Goal: Task Accomplishment & Management: Complete application form

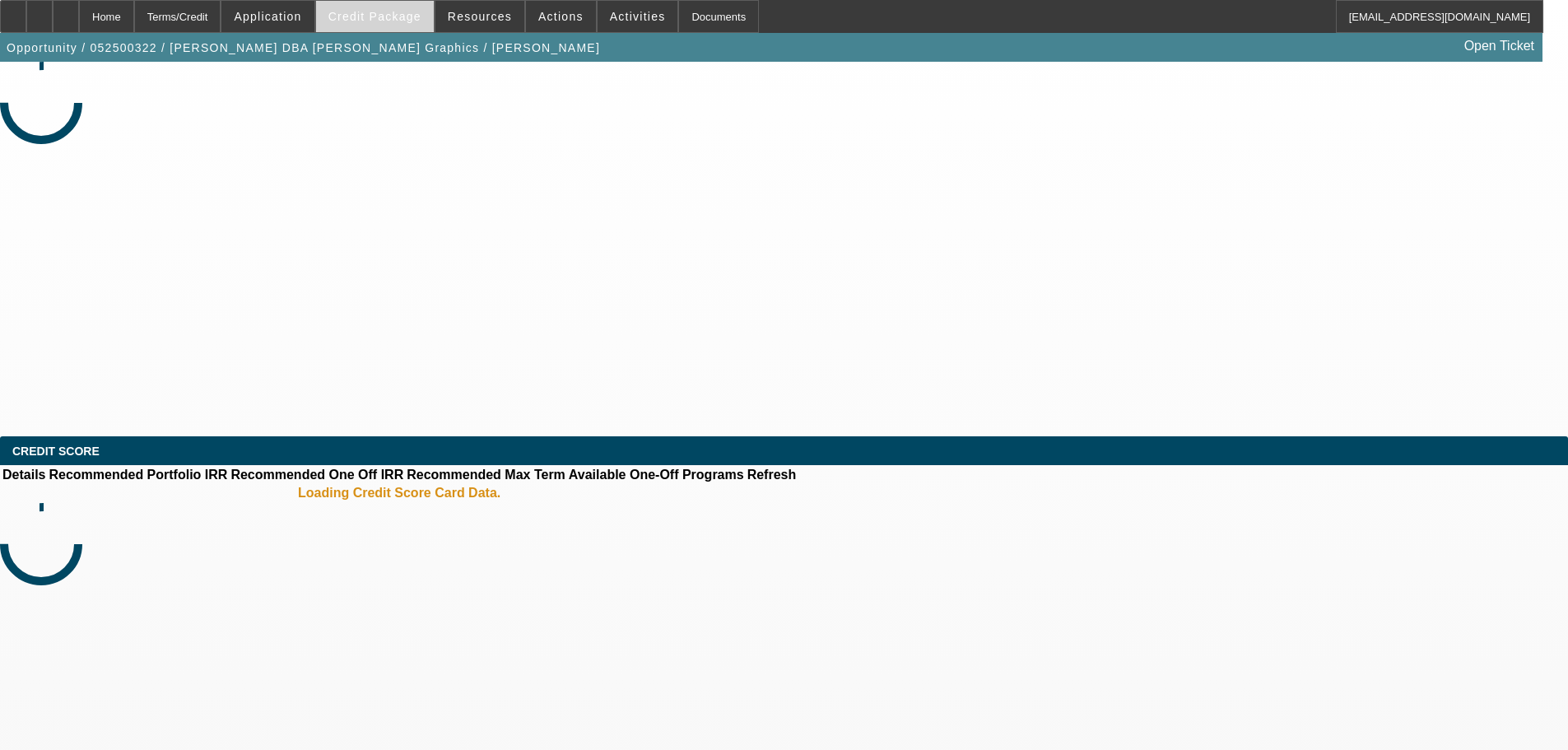
select select "0"
select select "0.1"
select select "4"
select select "0"
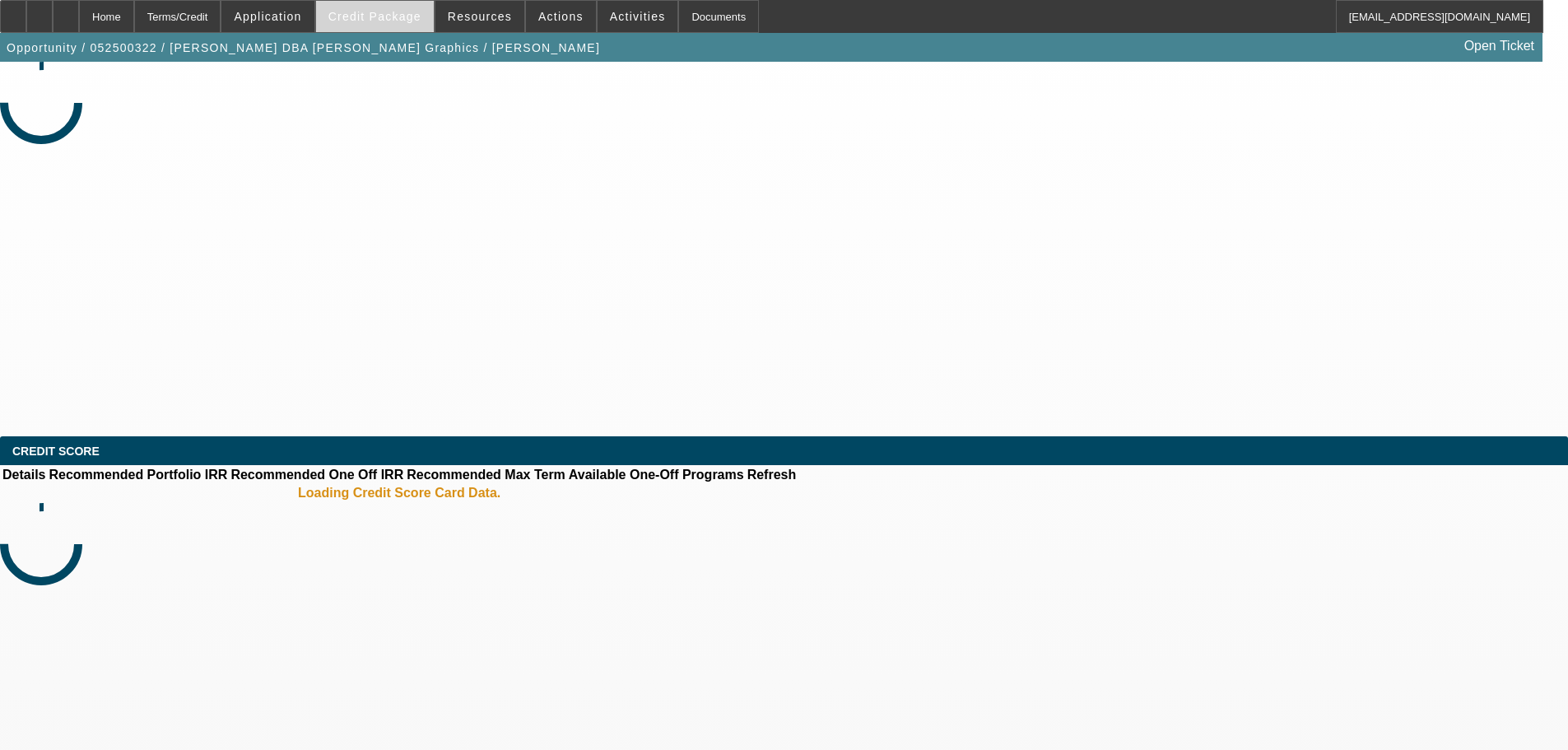
select select "0"
select select "2"
select select "0"
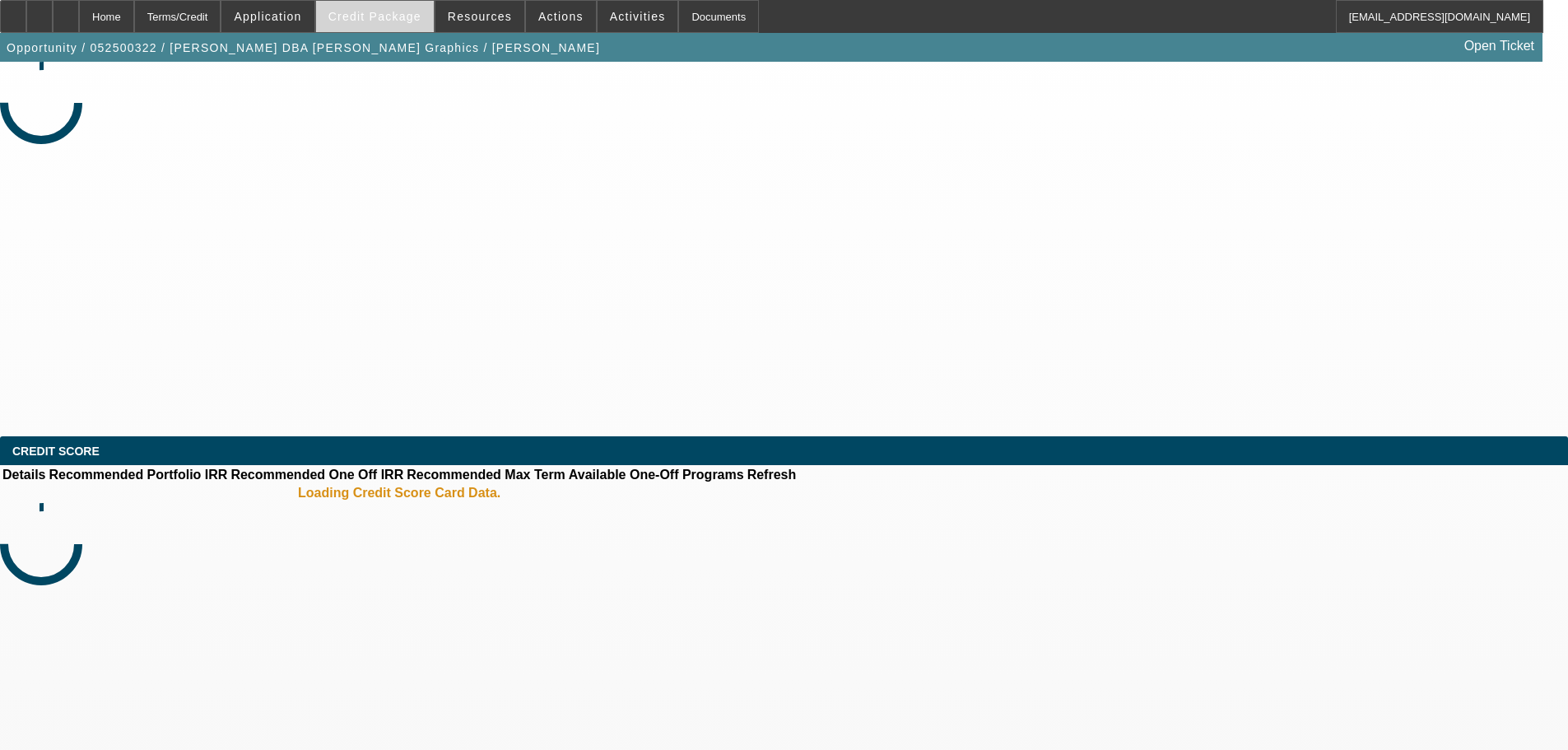
select select "0.1"
select select "4"
select select "0"
select select "0.1"
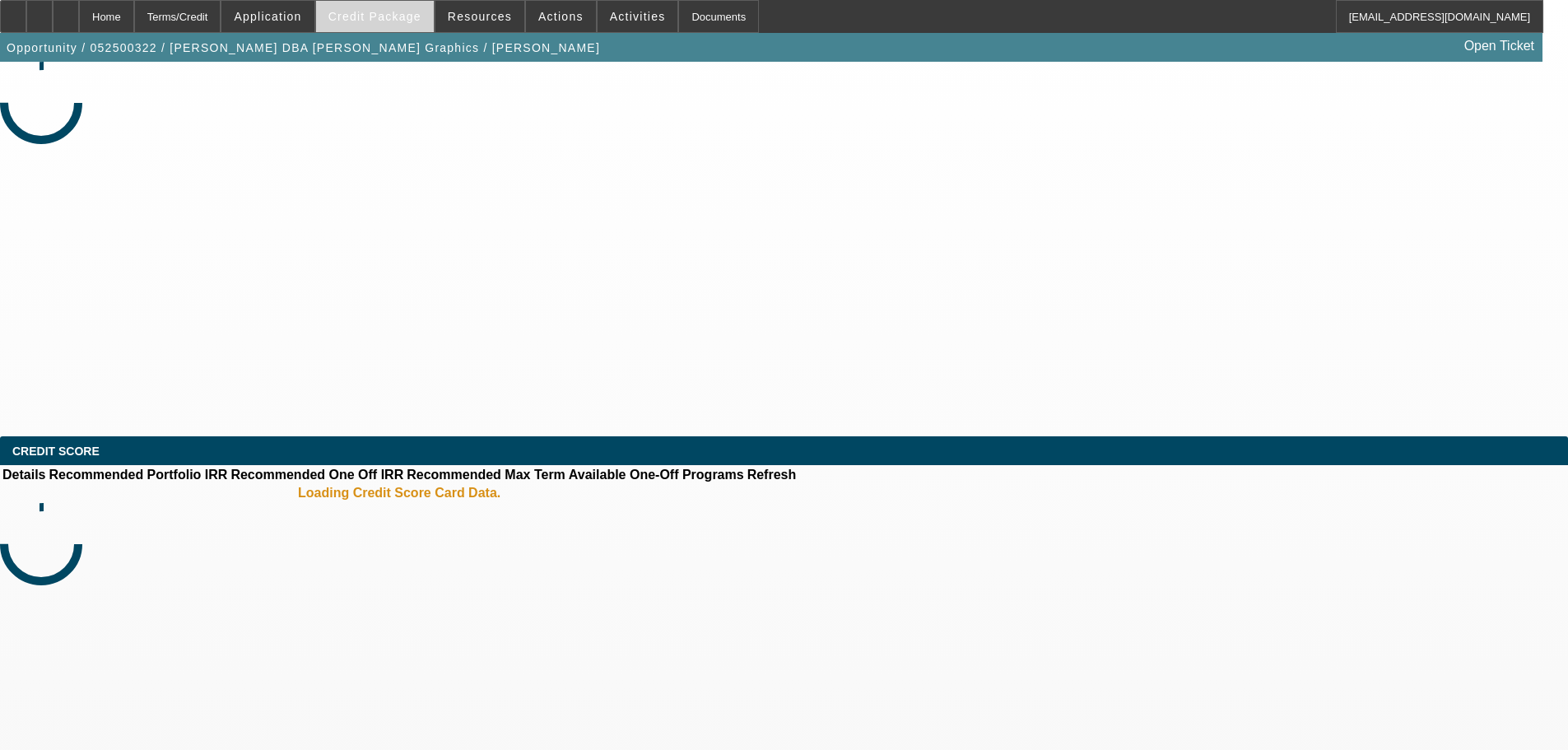
select select "4"
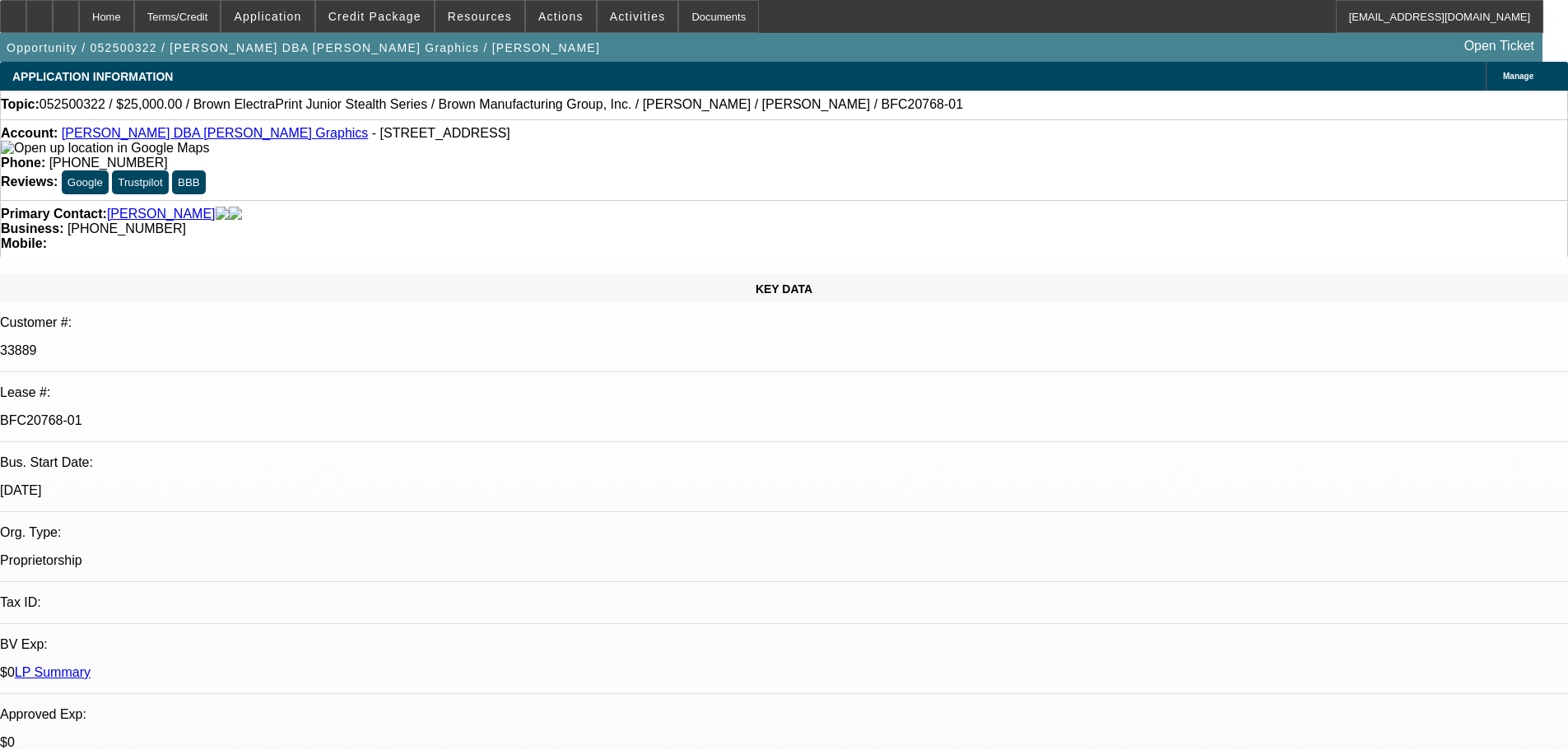
select select "0"
select select "0.1"
select select "0"
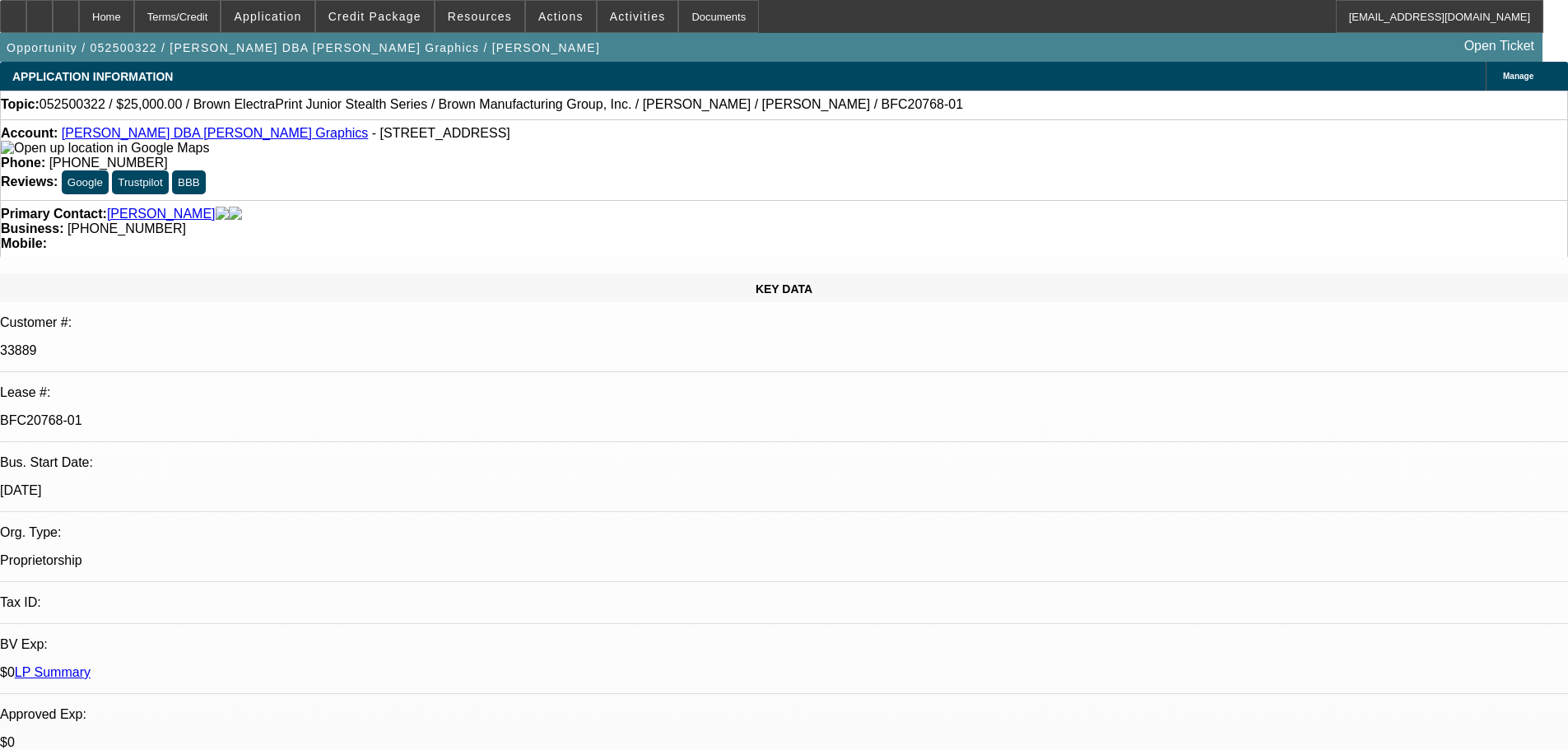
select select "0"
select select "0.1"
select select "0"
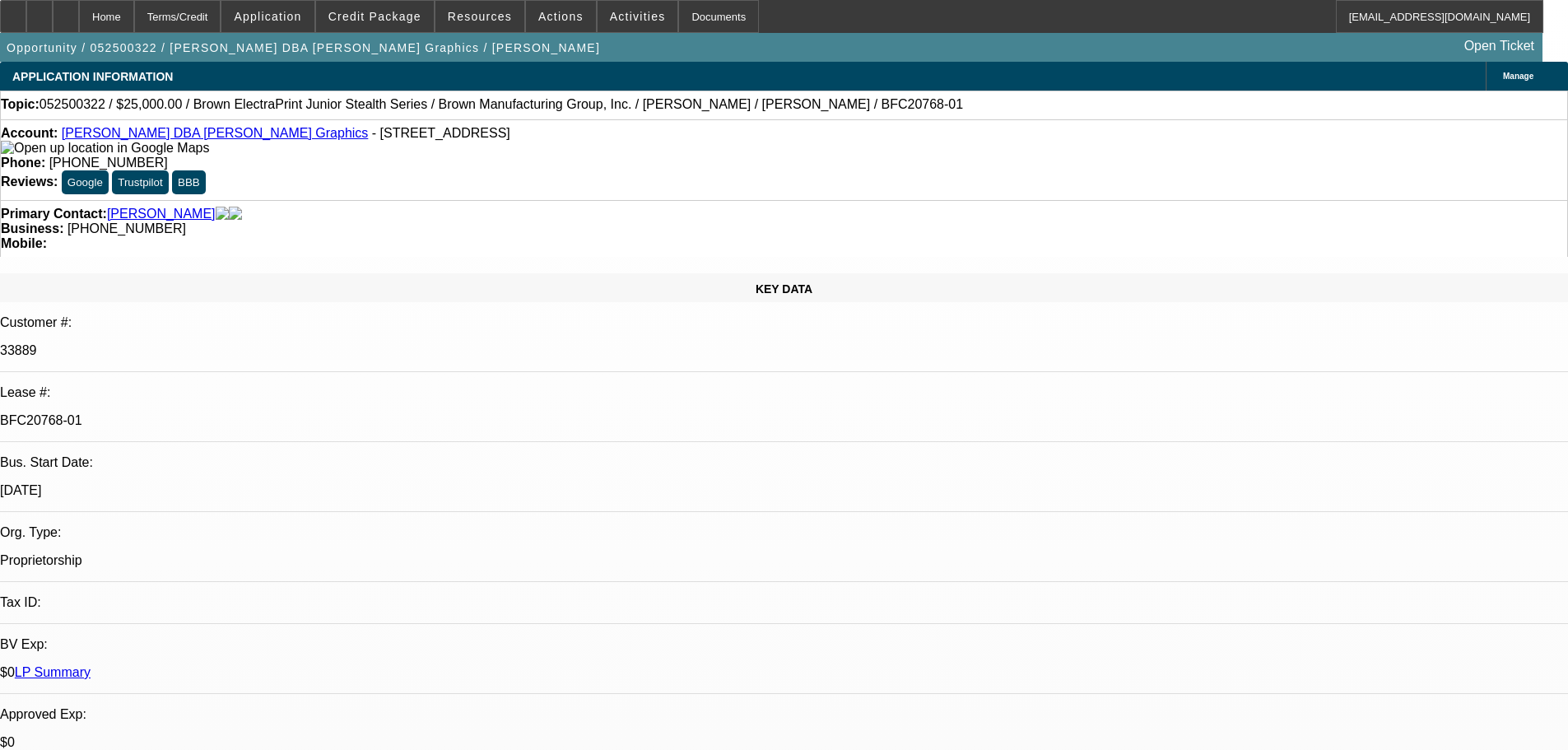
select select "0"
select select "0.1"
select select "1"
select select "4"
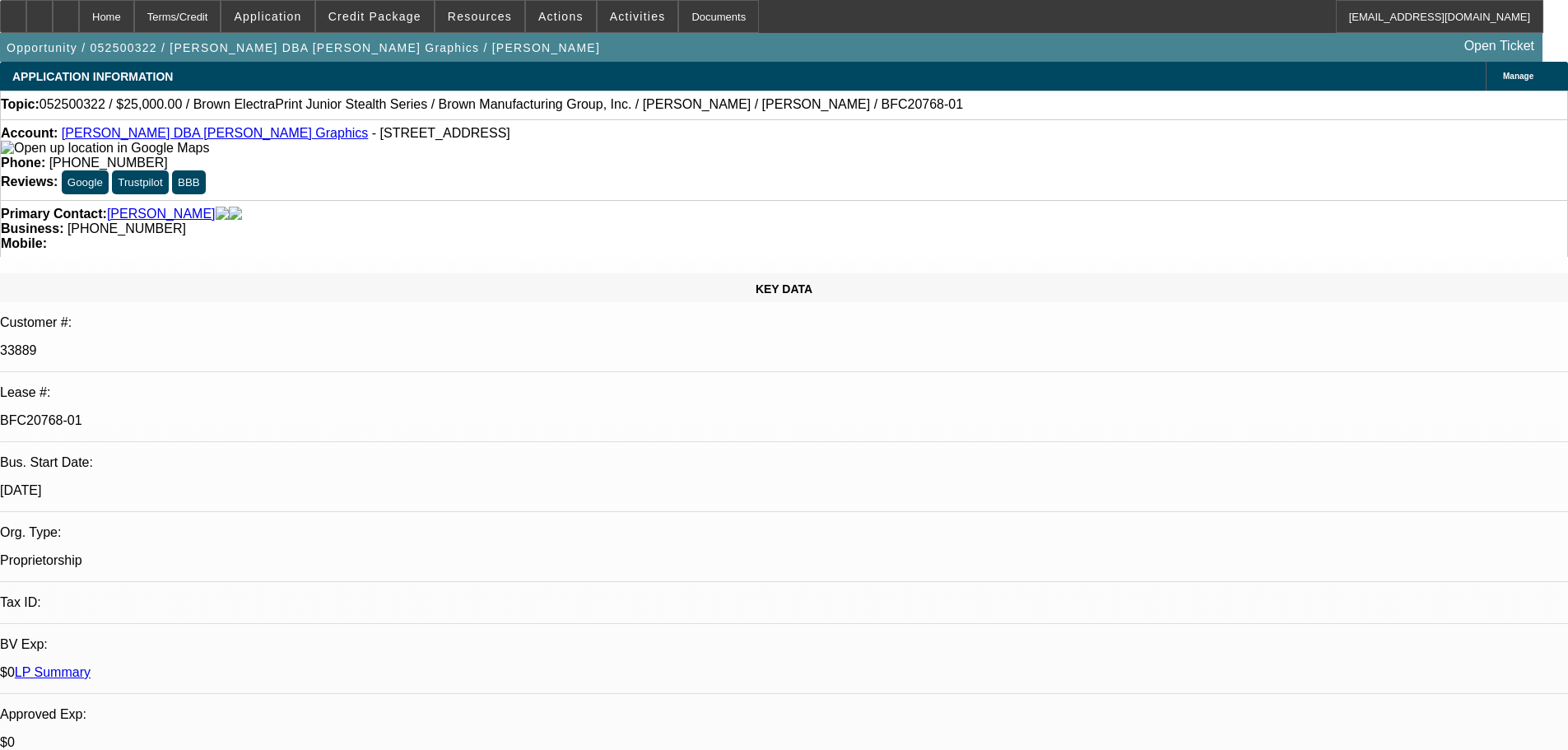
select select "1"
select select "2"
select select "1"
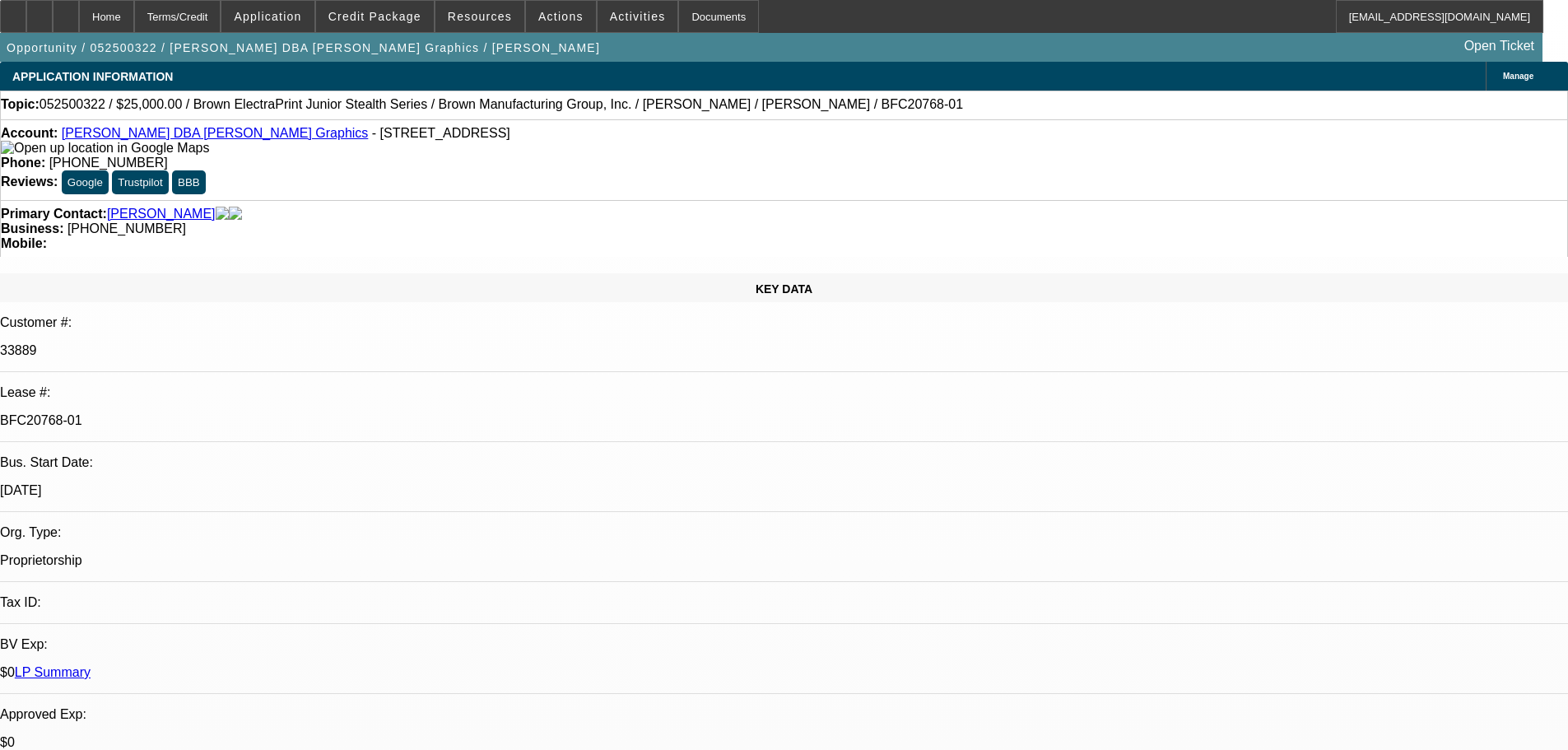
select select "4"
select select "1"
select select "4"
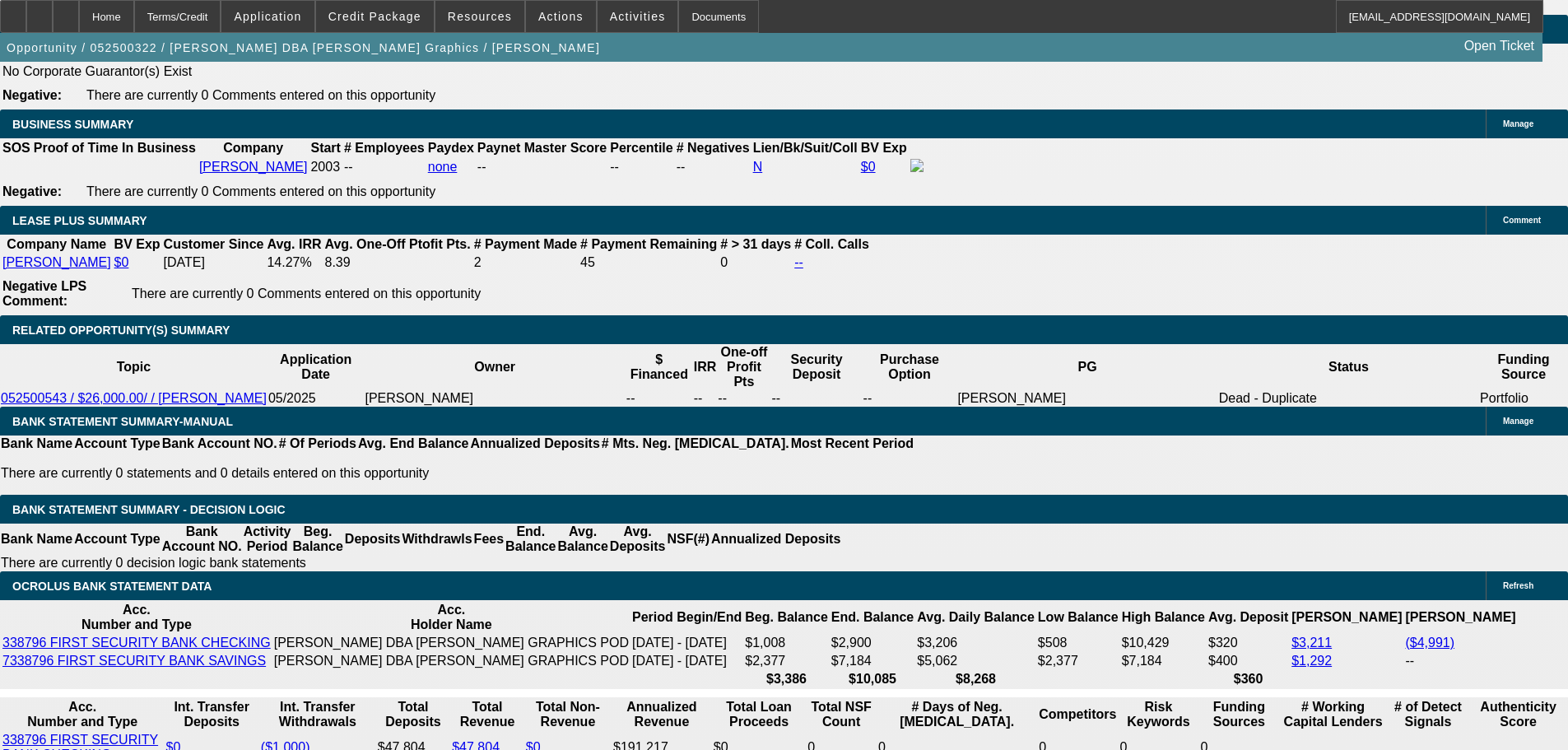
scroll to position [2880, 0]
